Goal: Task Accomplishment & Management: Complete application form

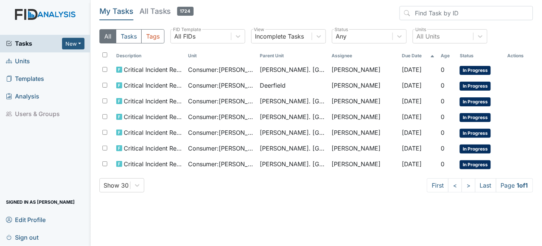
click at [340, 230] on main "My Tasks All Tasks 1724 All Tasks Tags All FIDs FID Template Incomplete Tasks V…" at bounding box center [317, 123] width 452 height 246
click at [19, 58] on span "Units" at bounding box center [18, 61] width 24 height 12
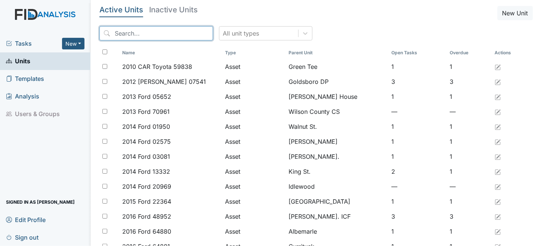
click at [153, 34] on input "search" at bounding box center [156, 33] width 114 height 14
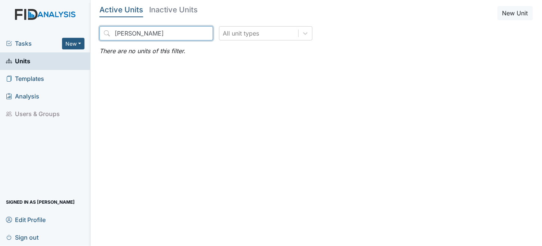
type input "william riddick"
drag, startPoint x: 157, startPoint y: 31, endPoint x: 0, endPoint y: 31, distance: 157.1
click at [0, 31] on div "Tasks New Form Inspection Document Bundle Units Templates Analysis Users & Grou…" at bounding box center [271, 123] width 542 height 246
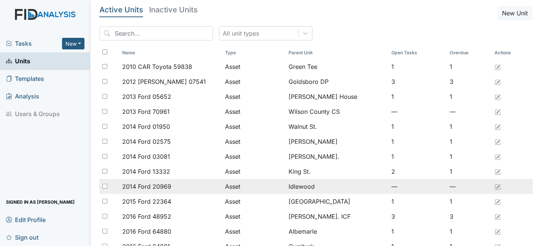
click at [186, 181] on td "2014 Ford 20969" at bounding box center [170, 186] width 103 height 15
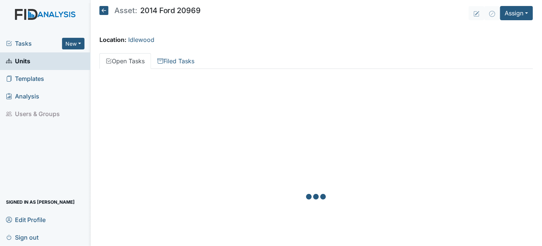
click at [47, 76] on link "Templates" at bounding box center [45, 79] width 91 height 18
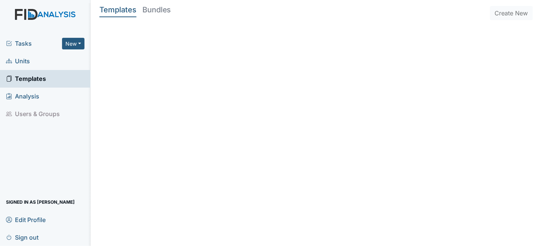
click at [27, 59] on span "Units" at bounding box center [18, 61] width 24 height 12
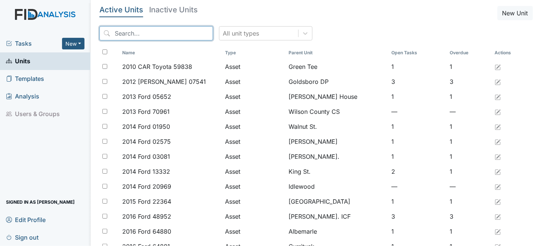
click at [136, 33] on input "search" at bounding box center [156, 33] width 114 height 14
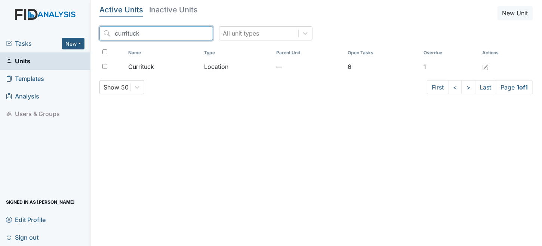
type input "currituck"
click at [335, 76] on div "Name Type Parent Unit Open Tasks Overdue Actions Currituck Location — 6 1" at bounding box center [316, 63] width 434 height 34
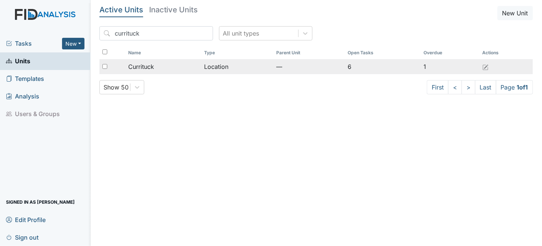
click at [338, 66] on td "—" at bounding box center [308, 66] width 71 height 15
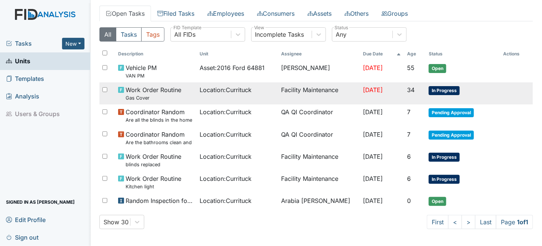
scroll to position [39, 0]
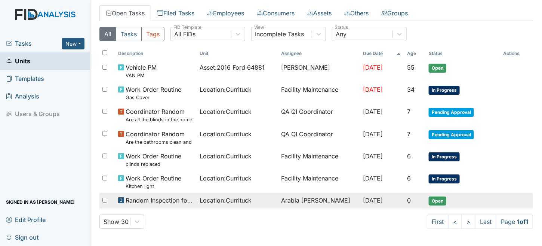
click at [328, 202] on td "Arabia [PERSON_NAME]" at bounding box center [320, 201] width 82 height 16
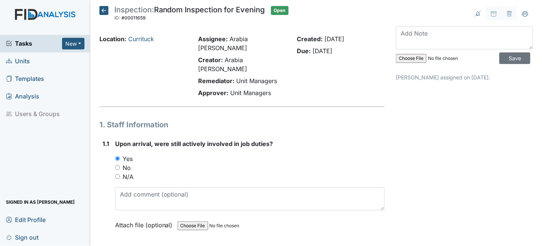
click at [104, 10] on icon at bounding box center [103, 10] width 9 height 9
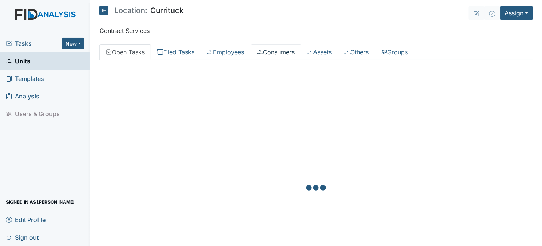
click at [293, 47] on link "Consumers" at bounding box center [276, 52] width 50 height 16
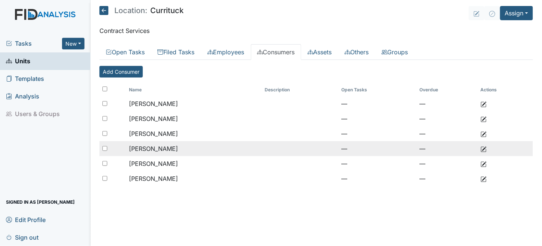
click at [156, 150] on span "[PERSON_NAME]" at bounding box center [153, 148] width 49 height 7
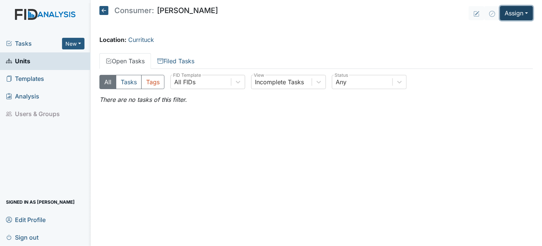
click at [512, 13] on button "Assign" at bounding box center [516, 13] width 33 height 14
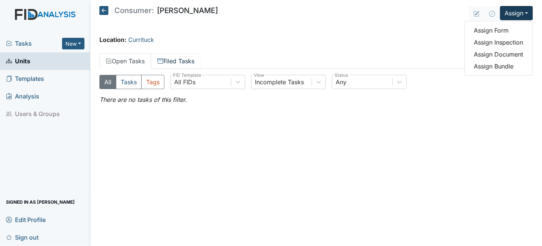
click at [163, 62] on icon at bounding box center [160, 61] width 6 height 6
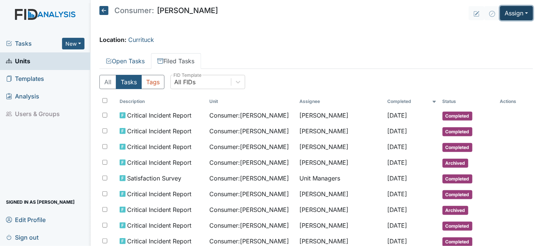
click at [507, 13] on button "Assign" at bounding box center [516, 13] width 33 height 14
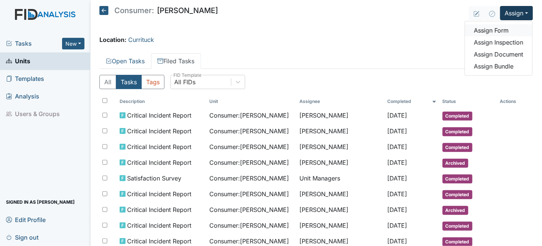
click at [491, 30] on link "Assign Form" at bounding box center [498, 30] width 67 height 12
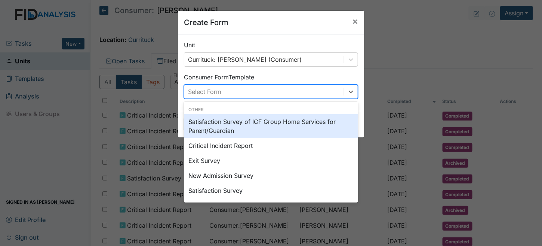
click at [245, 93] on div "Select Form" at bounding box center [264, 91] width 160 height 13
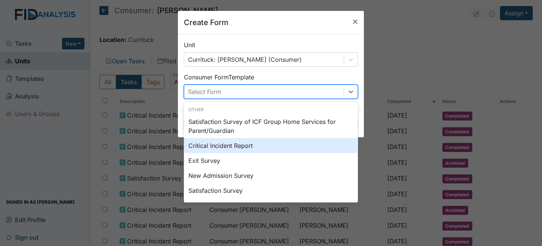
click at [223, 150] on div "Critical Incident Report" at bounding box center [271, 145] width 174 height 15
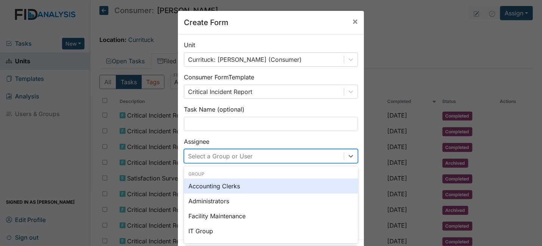
click at [207, 155] on div "option Accounting Clerks focused, 0 of 2. 131 results available. Use Up and Dow…" at bounding box center [271, 156] width 174 height 14
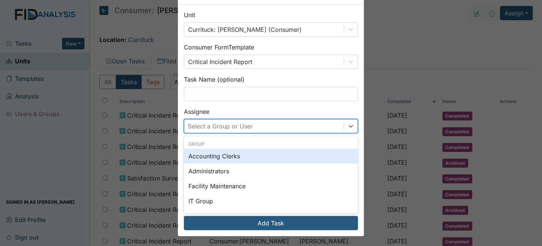
type input "tr"
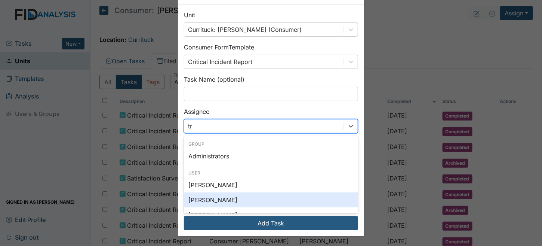
click at [233, 200] on div "[PERSON_NAME]" at bounding box center [271, 199] width 174 height 15
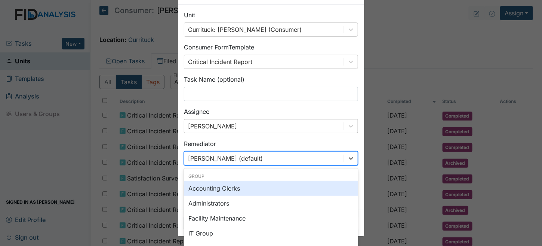
click at [218, 157] on div "option Accounting Clerks focused, 0 of 2. 131 results available. Use Up and Dow…" at bounding box center [271, 158] width 174 height 14
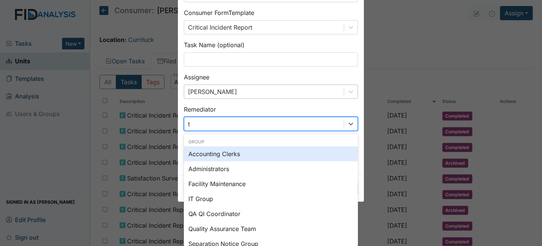
type input "tr"
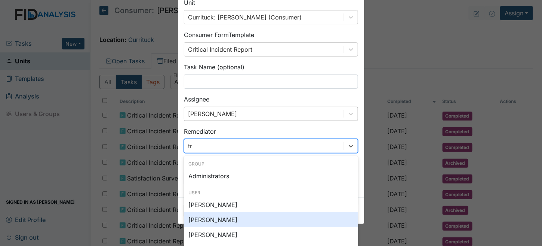
click at [223, 222] on div "[PERSON_NAME]" at bounding box center [271, 219] width 174 height 15
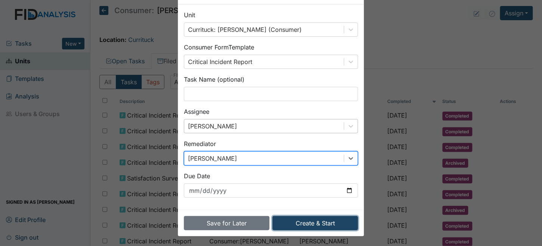
click at [303, 221] on button "Create & Start" at bounding box center [316, 223] width 86 height 14
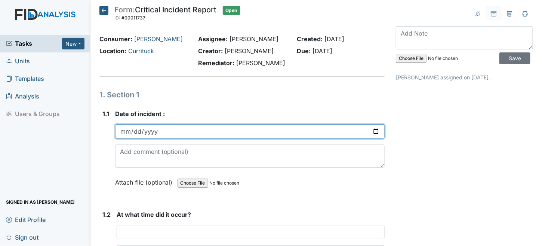
click at [123, 131] on input "date" at bounding box center [250, 131] width 270 height 14
type input "2025-08-12"
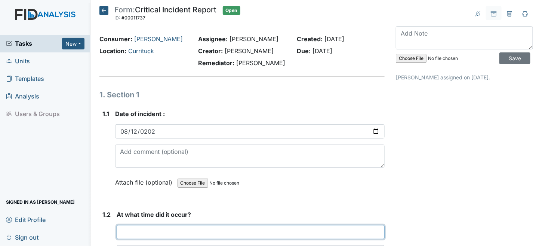
click at [137, 236] on input "text" at bounding box center [251, 232] width 269 height 14
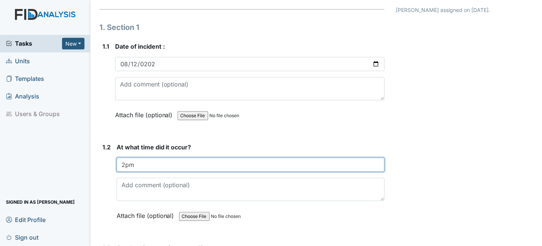
scroll to position [150, 0]
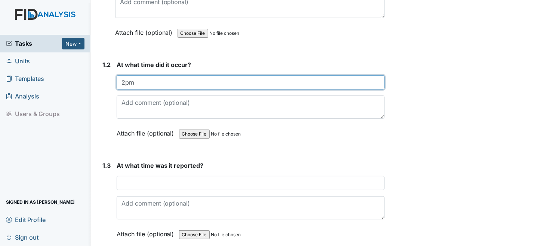
type input "2pm"
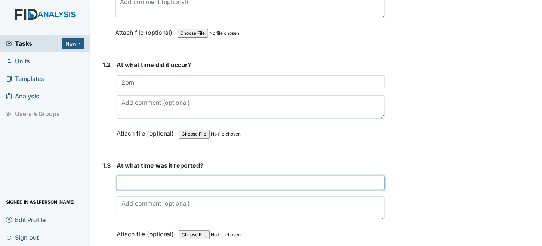
click at [172, 185] on input "text" at bounding box center [251, 183] width 269 height 14
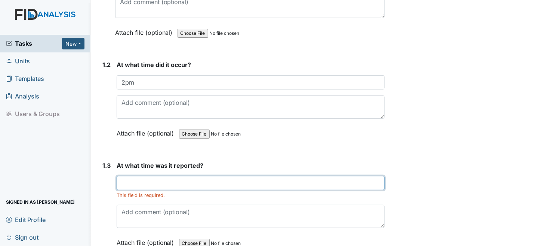
click at [148, 186] on input "text" at bounding box center [251, 183] width 269 height 14
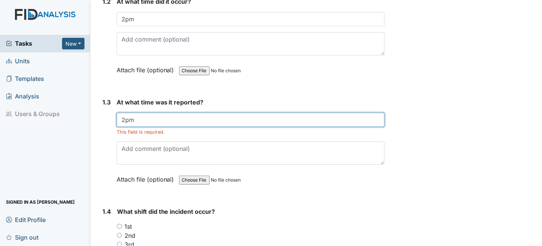
scroll to position [299, 0]
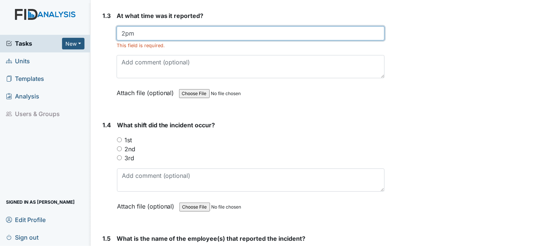
type input "2pm"
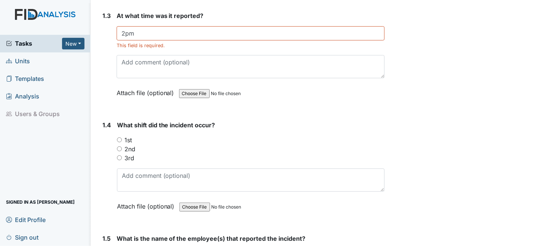
click at [119, 146] on input "2nd" at bounding box center [119, 148] width 5 height 5
radio input "true"
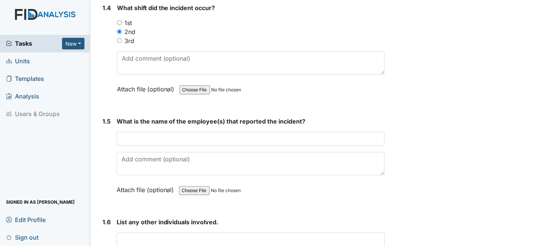
scroll to position [449, 0]
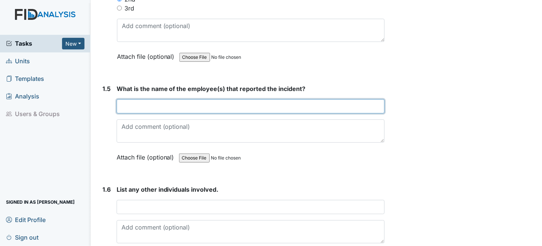
click at [140, 99] on input "text" at bounding box center [251, 106] width 269 height 14
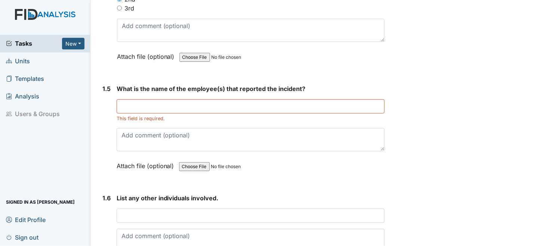
click at [178, 111] on div "This field is required." at bounding box center [251, 110] width 269 height 23
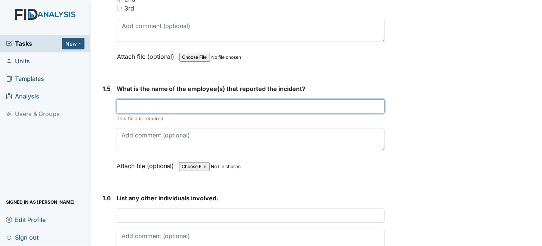
click at [156, 99] on input "text" at bounding box center [251, 106] width 269 height 14
type input "Randa Carver"
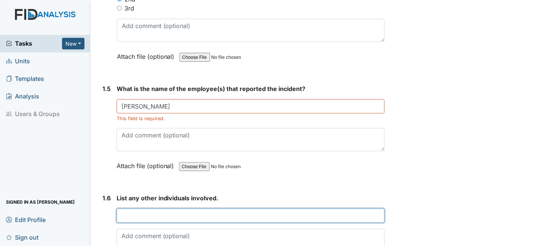
click at [148, 214] on input "text" at bounding box center [251, 215] width 269 height 14
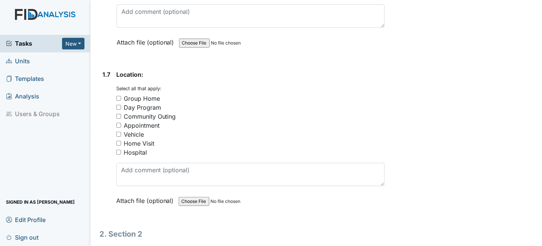
scroll to position [673, 0]
type input "n/a"
click at [118, 95] on input "Group Home" at bounding box center [118, 97] width 5 height 5
checkbox input "true"
click at [118, 131] on input "Vehicle" at bounding box center [118, 133] width 5 height 5
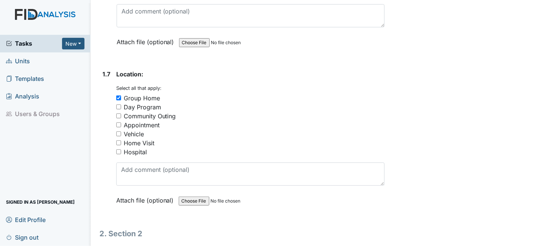
checkbox input "true"
click at [118, 95] on input "Group Home" at bounding box center [118, 97] width 5 height 5
checkbox input "false"
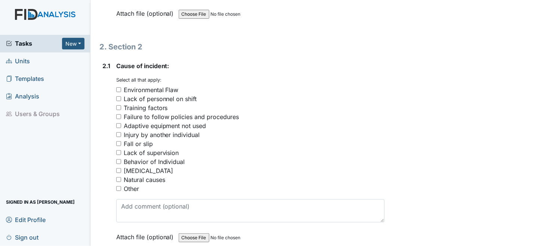
scroll to position [860, 0]
click at [132, 139] on div "Fall or slip" at bounding box center [138, 143] width 29 height 9
click at [121, 141] on input "Fall or slip" at bounding box center [118, 143] width 5 height 5
checkbox input "true"
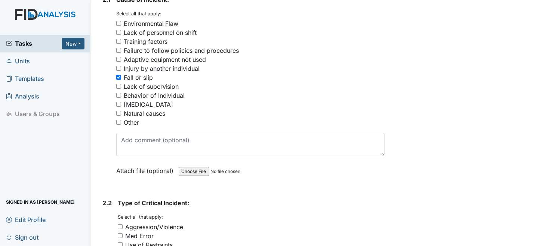
scroll to position [1047, 0]
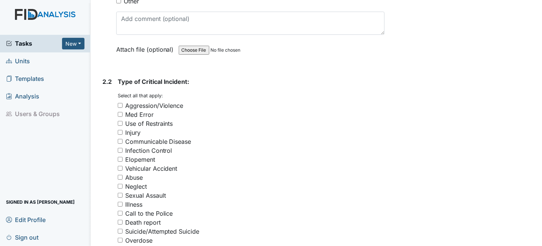
click at [119, 130] on input "Injury" at bounding box center [120, 132] width 5 height 5
checkbox input "true"
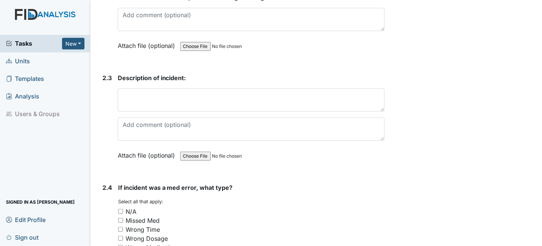
scroll to position [1309, 0]
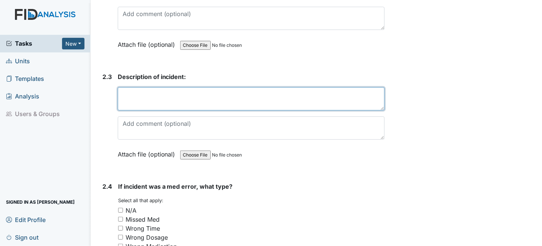
click at [167, 99] on textarea at bounding box center [251, 98] width 267 height 23
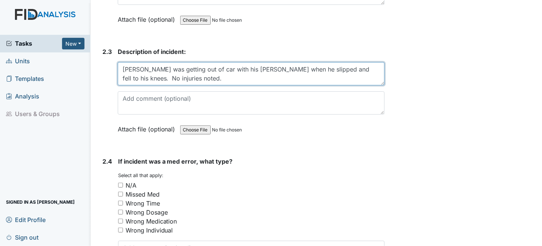
scroll to position [1346, 0]
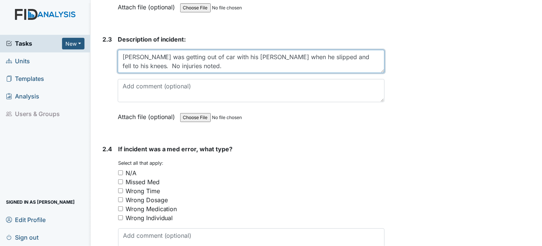
type textarea "William was getting out of car with his walker when he slipped and fell to his …"
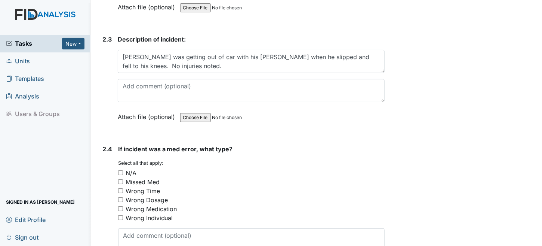
click at [120, 170] on input "N/A" at bounding box center [120, 172] width 5 height 5
checkbox input "true"
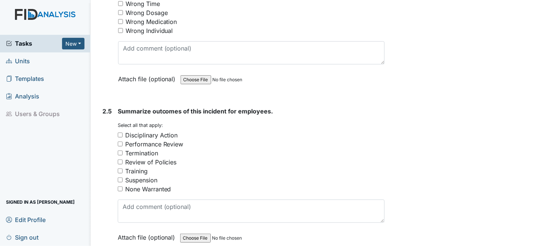
click at [122, 186] on input "None Warranted" at bounding box center [120, 188] width 5 height 5
checkbox input "true"
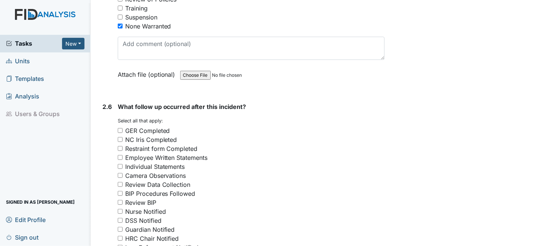
scroll to position [1720, 0]
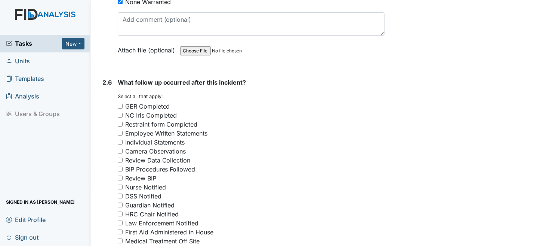
click at [121, 104] on input "GER Completed" at bounding box center [120, 106] width 5 height 5
checkbox input "true"
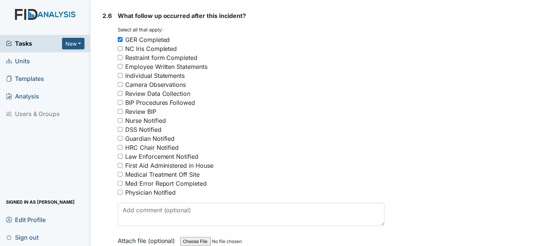
scroll to position [1795, 0]
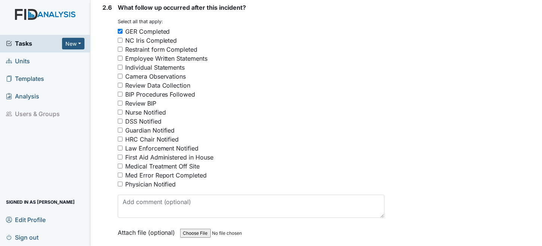
click at [122, 128] on input "Guardian Notified" at bounding box center [120, 130] width 5 height 5
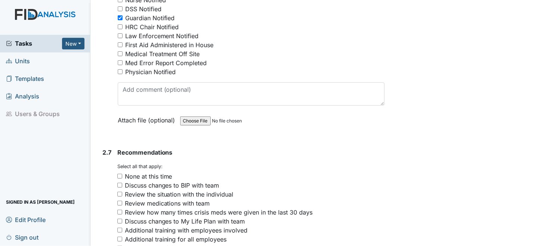
scroll to position [1833, 0]
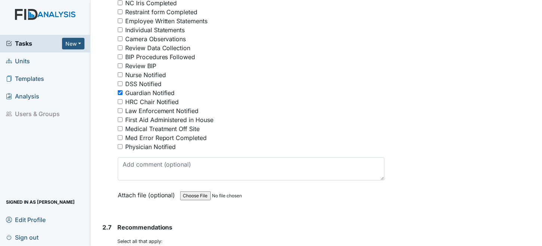
click at [118, 90] on input "Guardian Notified" at bounding box center [120, 92] width 5 height 5
checkbox input "false"
click at [120, 72] on input "Nurse Notified" at bounding box center [120, 74] width 5 height 5
checkbox input "true"
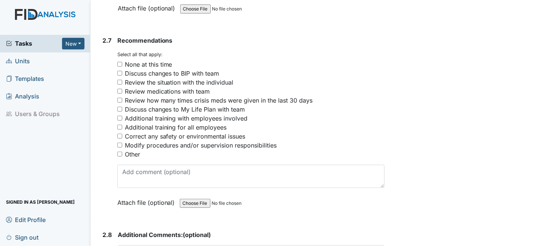
scroll to position [2020, 0]
click at [120, 61] on input "None at this time" at bounding box center [119, 63] width 5 height 5
checkbox input "true"
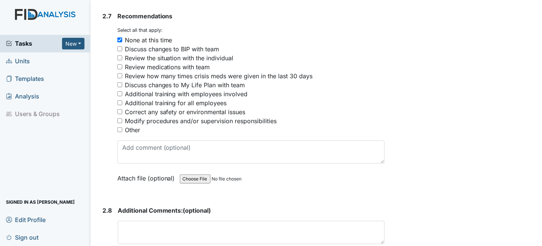
scroll to position [2124, 0]
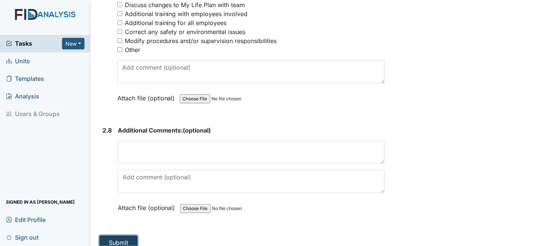
click at [105, 235] on button "Submit" at bounding box center [118, 242] width 38 height 14
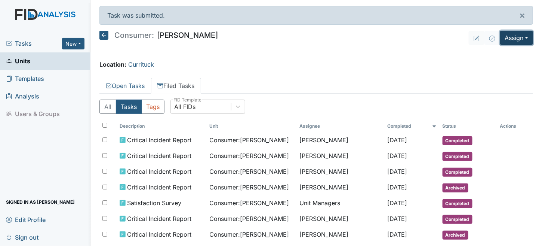
click at [515, 38] on button "Assign" at bounding box center [516, 38] width 33 height 14
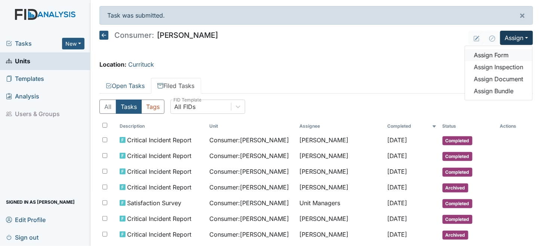
click at [488, 54] on link "Assign Form" at bounding box center [498, 55] width 67 height 12
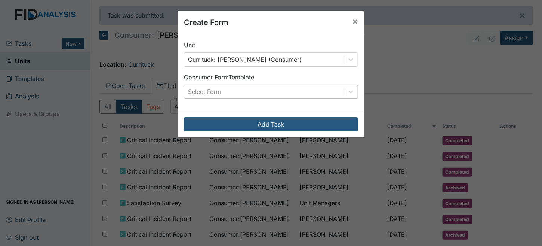
click at [234, 91] on div "Select Form" at bounding box center [264, 91] width 160 height 13
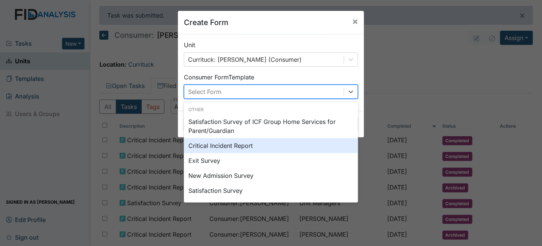
click at [227, 145] on div "Critical Incident Report" at bounding box center [271, 145] width 174 height 15
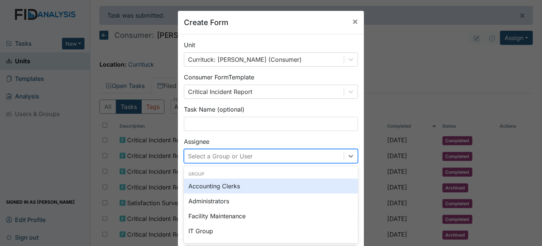
click at [214, 156] on div "option Accounting Clerks focused, 0 of 2. 131 results available. Use Up and Dow…" at bounding box center [271, 156] width 174 height 14
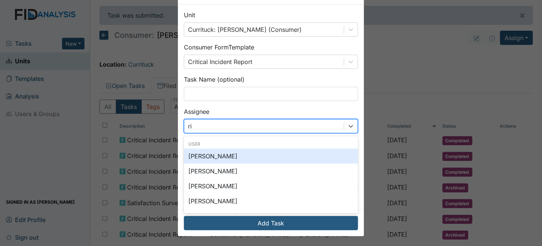
type input "r"
type input "trin"
click at [236, 155] on div "[PERSON_NAME]" at bounding box center [271, 155] width 174 height 15
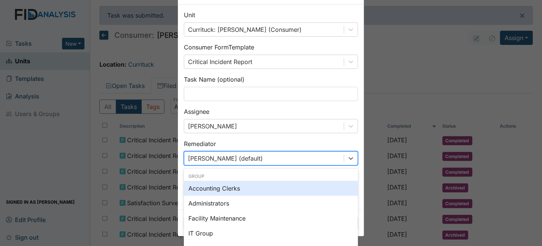
click at [233, 159] on div "option Accounting Clerks focused, 0 of 2. 131 results available. Use Up and Dow…" at bounding box center [271, 158] width 174 height 14
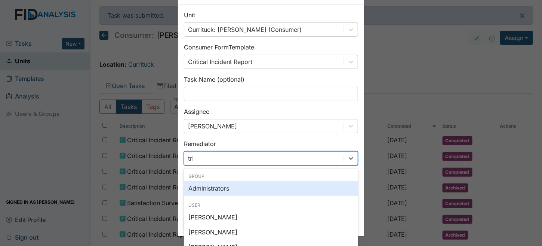
type input "trine"
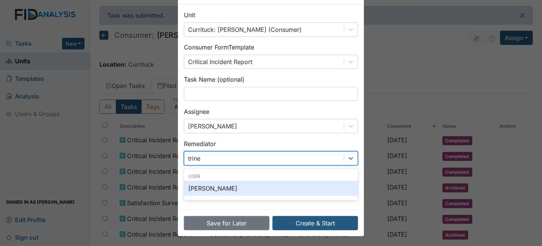
click at [225, 189] on div "[PERSON_NAME]" at bounding box center [271, 188] width 174 height 15
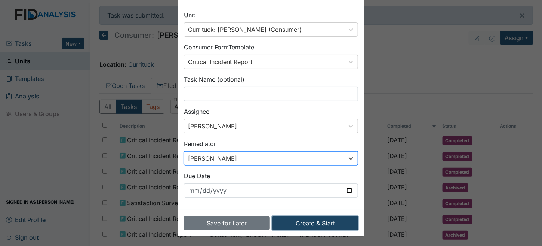
click at [337, 226] on button "Create & Start" at bounding box center [316, 223] width 86 height 14
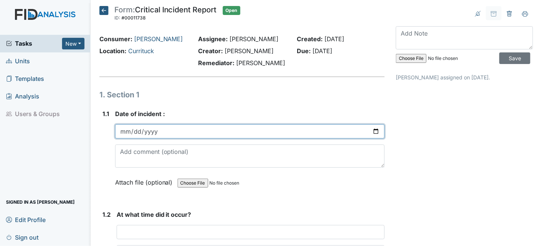
click at [127, 129] on input "date" at bounding box center [250, 131] width 270 height 14
type input "2025-08-26"
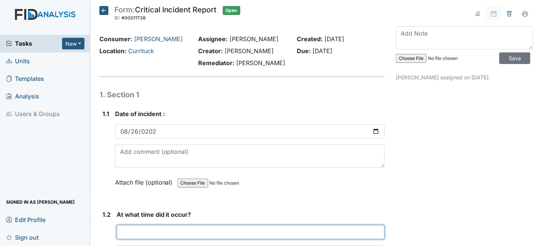
click at [174, 225] on input "text" at bounding box center [251, 232] width 269 height 14
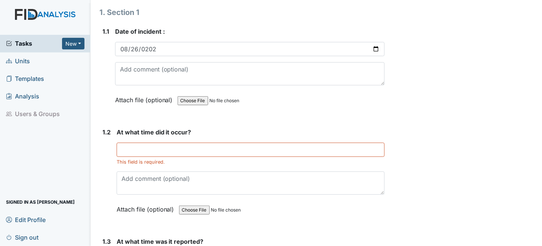
scroll to position [112, 0]
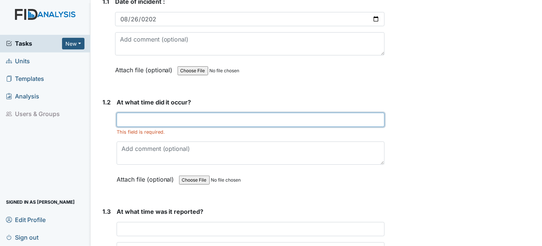
click at [157, 125] on input "text" at bounding box center [251, 120] width 269 height 14
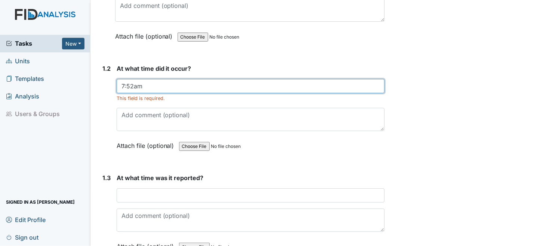
scroll to position [150, 0]
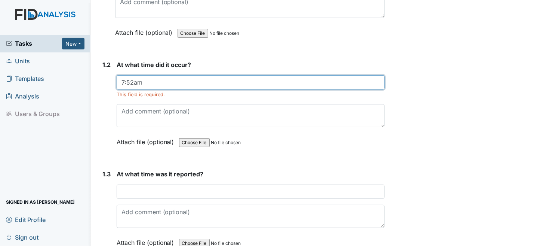
type input "7:52am"
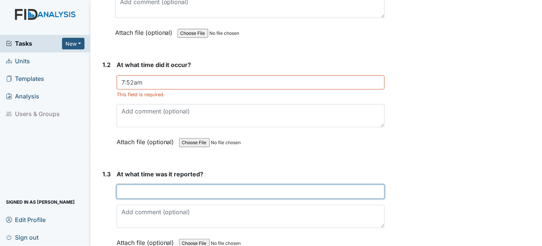
click at [168, 190] on input "text" at bounding box center [251, 191] width 269 height 14
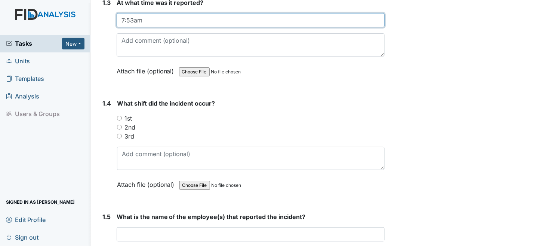
scroll to position [337, 0]
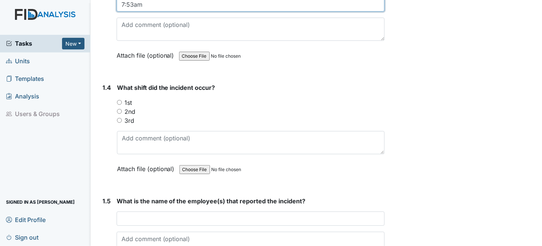
type input "7:53am"
click at [119, 100] on input "1st" at bounding box center [119, 102] width 5 height 5
radio input "true"
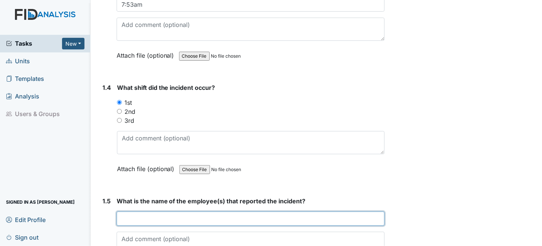
click at [140, 212] on input "text" at bounding box center [251, 218] width 269 height 14
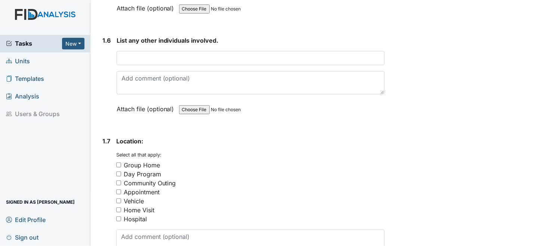
scroll to position [598, 0]
type input "Eric Nixon"
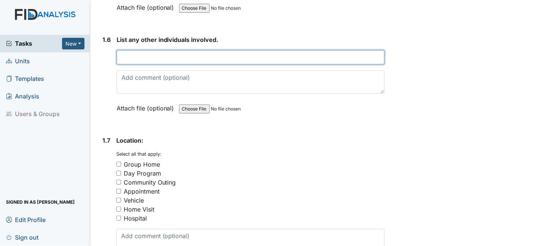
click at [137, 50] on input "text" at bounding box center [251, 57] width 269 height 14
type input "n/a"
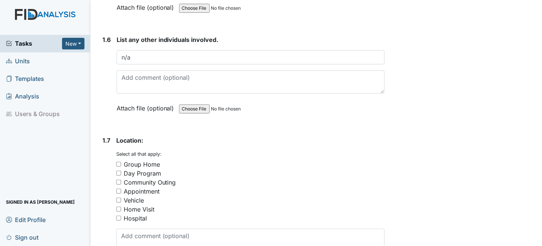
click at [118, 162] on input "Group Home" at bounding box center [118, 164] width 5 height 5
checkbox input "true"
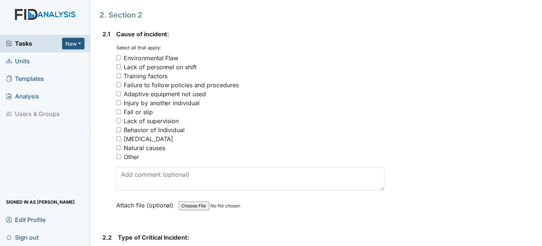
scroll to position [898, 0]
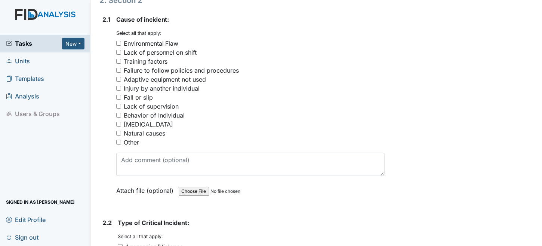
click at [133, 93] on div "Fall or slip" at bounding box center [138, 97] width 29 height 9
click at [121, 95] on input "Fall or slip" at bounding box center [118, 97] width 5 height 5
checkbox input "true"
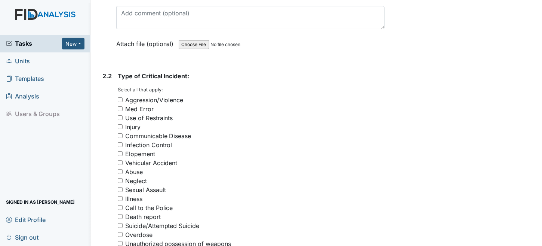
scroll to position [1047, 0]
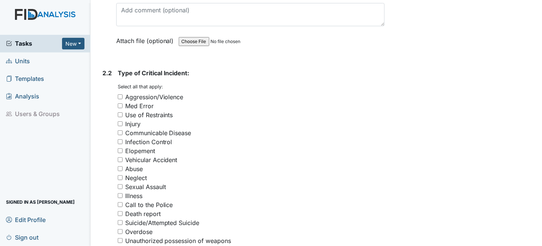
click at [127, 119] on div "Injury" at bounding box center [132, 123] width 15 height 9
click at [123, 121] on input "Injury" at bounding box center [120, 123] width 5 height 5
checkbox input "true"
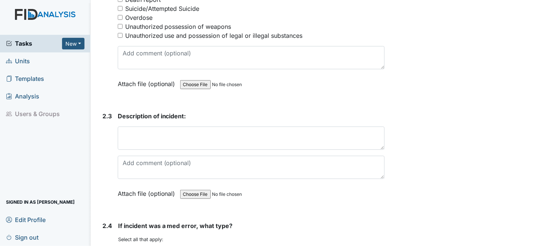
scroll to position [1272, 0]
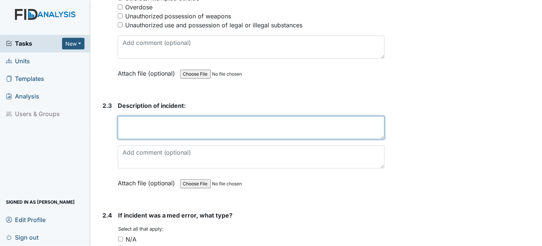
click at [156, 120] on textarea at bounding box center [251, 127] width 267 height 23
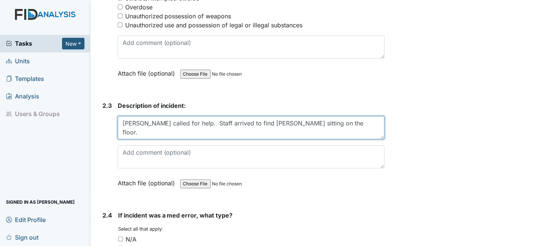
drag, startPoint x: 325, startPoint y: 116, endPoint x: 205, endPoint y: 116, distance: 120.8
click at [205, 116] on textarea "William called for help. Staff arrived to find William sitting on the floor." at bounding box center [251, 127] width 267 height 23
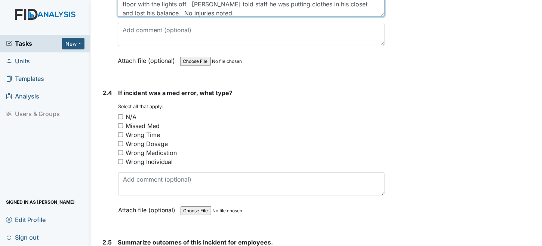
scroll to position [1421, 0]
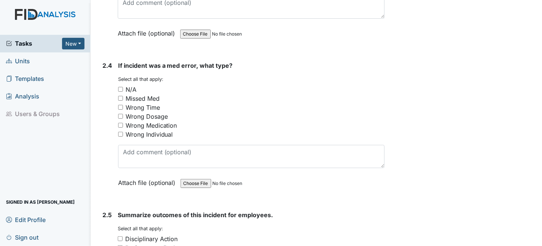
type textarea "William called for help. Staff found William sitting on his bedroom floor with …"
click at [119, 87] on input "N/A" at bounding box center [120, 89] width 5 height 5
checkbox input "true"
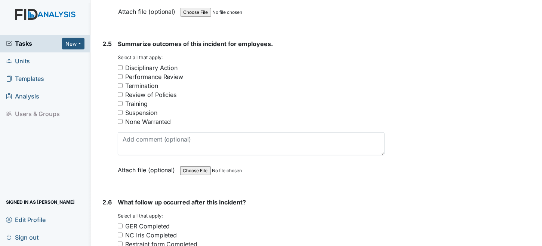
scroll to position [1608, 0]
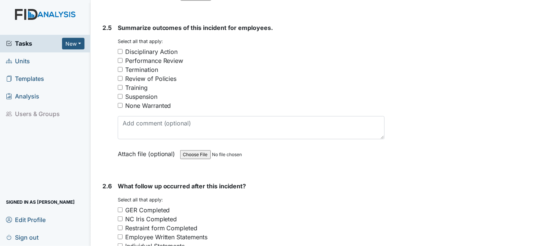
click at [120, 103] on input "None Warranted" at bounding box center [120, 105] width 5 height 5
checkbox input "true"
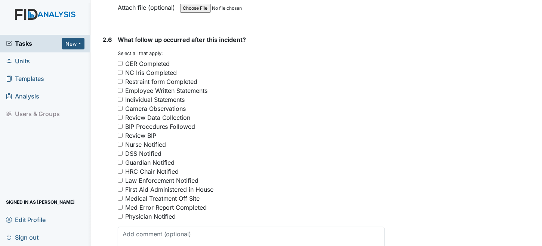
scroll to position [1795, 0]
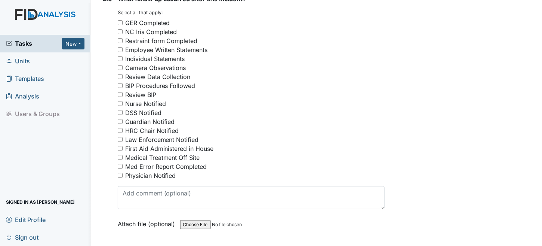
click at [118, 20] on input "GER Completed" at bounding box center [120, 22] width 5 height 5
checkbox input "true"
click at [118, 101] on input "Nurse Notified" at bounding box center [120, 103] width 5 height 5
checkbox input "true"
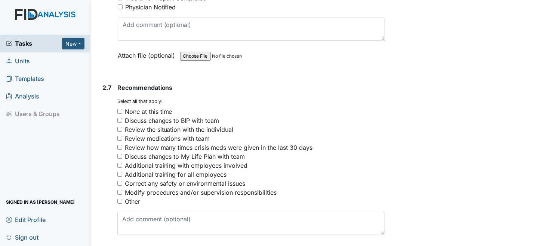
scroll to position [1982, 0]
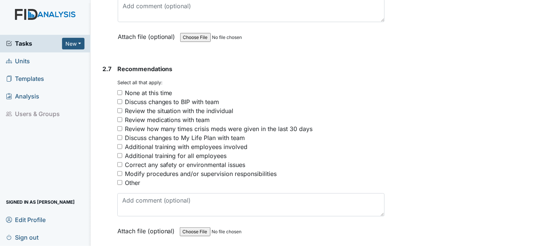
click at [119, 162] on input "Correct any safety or environmental issues" at bounding box center [119, 164] width 5 height 5
checkbox input "true"
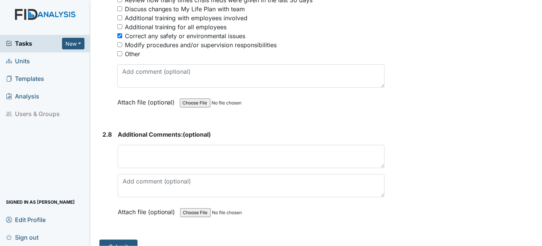
scroll to position [2115, 0]
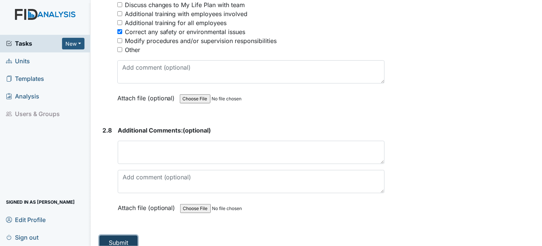
click at [126, 235] on button "Submit" at bounding box center [118, 242] width 38 height 14
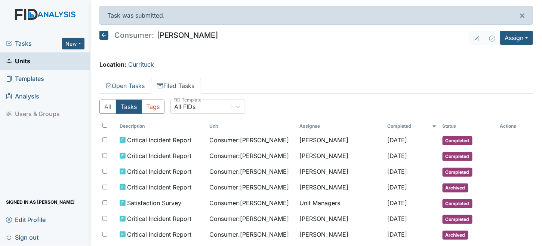
click at [19, 44] on span "Tasks" at bounding box center [34, 43] width 56 height 9
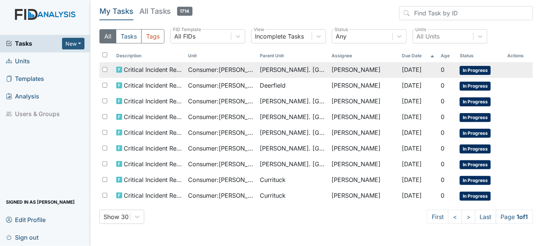
click at [217, 68] on span "Consumer : [PERSON_NAME]" at bounding box center [221, 69] width 66 height 9
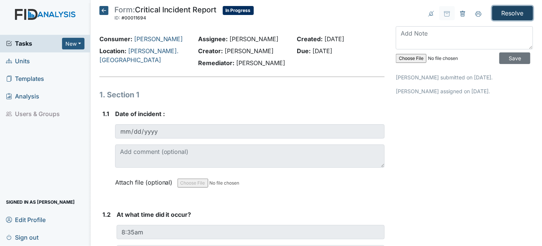
click at [514, 7] on input "Resolve" at bounding box center [513, 13] width 41 height 14
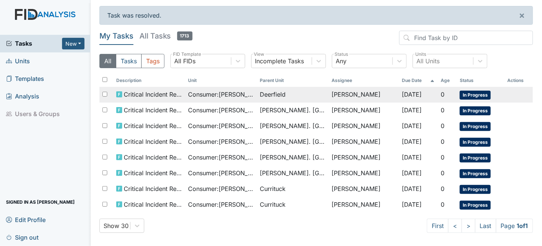
click at [206, 94] on span "Consumer : [PERSON_NAME]" at bounding box center [221, 94] width 66 height 9
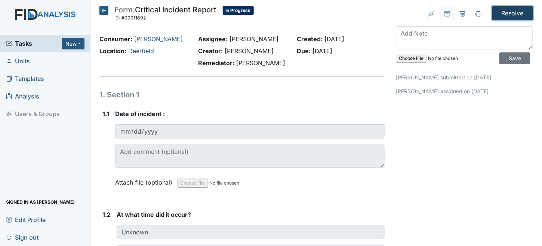
click at [510, 13] on input "Resolve" at bounding box center [513, 13] width 41 height 14
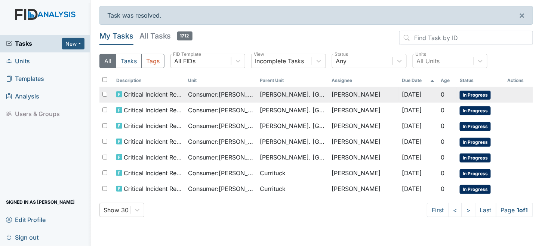
click at [205, 95] on span "Consumer : [PERSON_NAME]" at bounding box center [221, 94] width 66 height 9
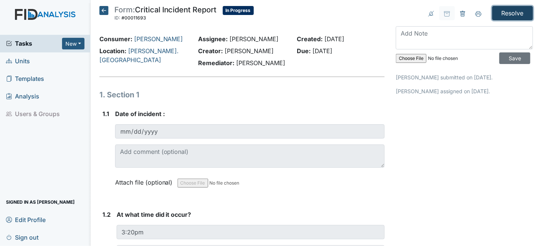
click at [501, 8] on input "Resolve" at bounding box center [513, 13] width 41 height 14
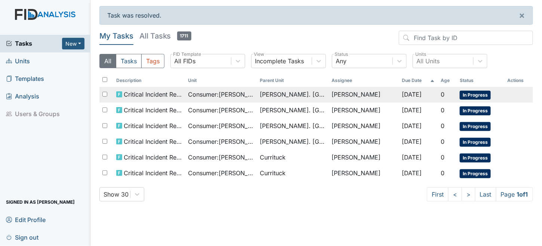
click at [185, 97] on td "Consumer : [PERSON_NAME]" at bounding box center [221, 95] width 72 height 16
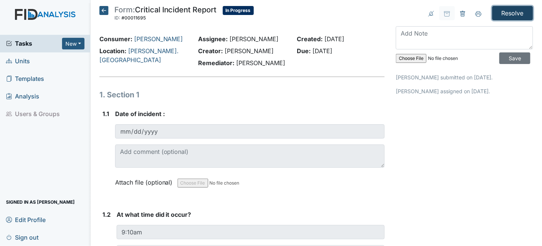
click at [507, 12] on input "Resolve" at bounding box center [513, 13] width 41 height 14
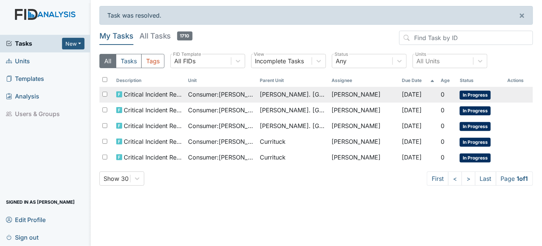
click at [232, 95] on span "Consumer : Gyoker, Tyler" at bounding box center [221, 94] width 66 height 9
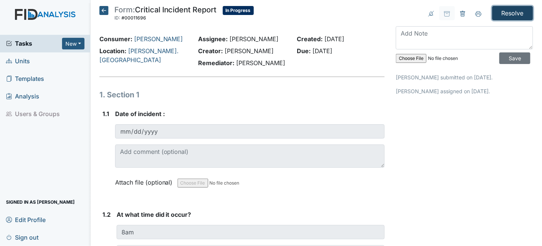
drag, startPoint x: 502, startPoint y: 9, endPoint x: 485, endPoint y: 31, distance: 28.3
click at [502, 9] on input "Resolve" at bounding box center [513, 13] width 41 height 14
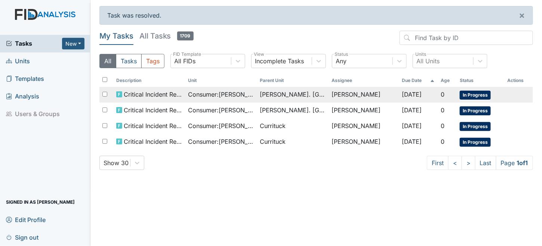
click at [190, 98] on span "Consumer : Gyoker, Tyler" at bounding box center [221, 94] width 66 height 9
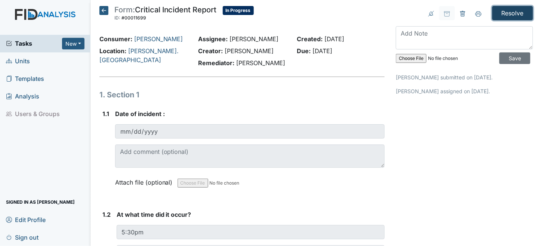
click at [509, 17] on input "Resolve" at bounding box center [513, 13] width 41 height 14
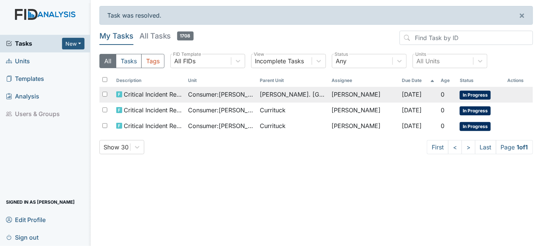
click at [226, 93] on span "Consumer : Gyoker, Tyler" at bounding box center [221, 94] width 66 height 9
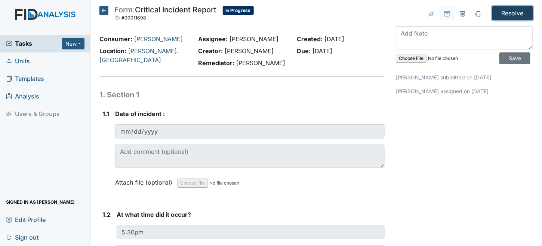
click at [503, 12] on input "Resolve" at bounding box center [513, 13] width 41 height 14
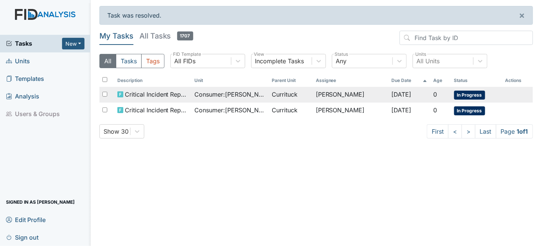
click at [224, 97] on span "Consumer : [PERSON_NAME]" at bounding box center [230, 94] width 71 height 9
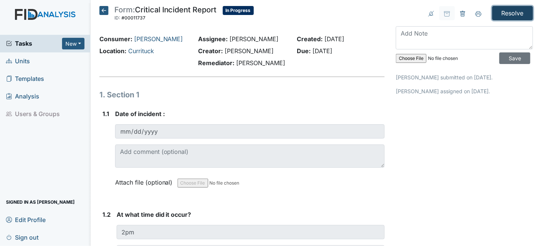
click at [520, 13] on input "Resolve" at bounding box center [513, 13] width 41 height 14
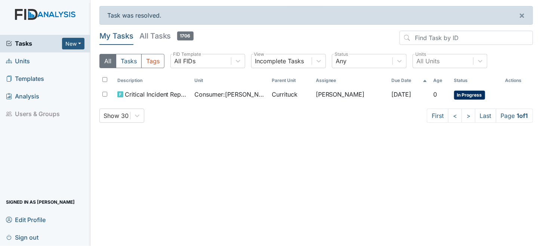
click at [218, 85] on th "Unit" at bounding box center [230, 80] width 77 height 13
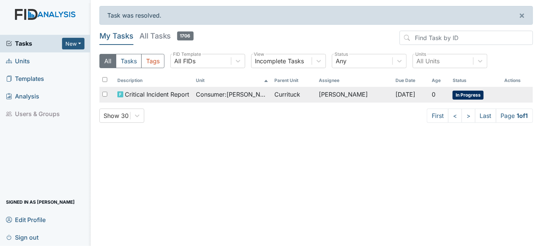
click at [344, 98] on td "[PERSON_NAME]" at bounding box center [354, 95] width 77 height 16
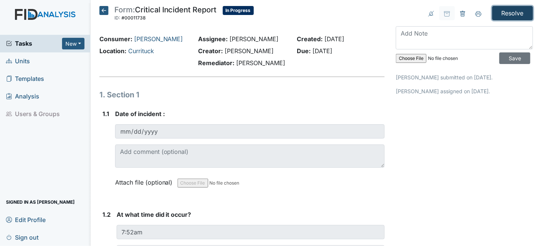
click at [497, 15] on input "Resolve" at bounding box center [513, 13] width 41 height 14
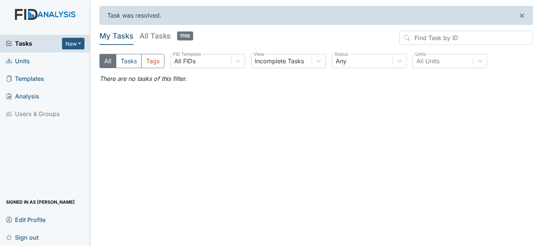
click at [481, 146] on main "Task was resolved. × My Tasks All Tasks 1705 All Tasks Tags All FIDs FID Templa…" at bounding box center [317, 123] width 452 height 246
click at [27, 233] on span "Sign out" at bounding box center [22, 237] width 33 height 12
